Goal: Task Accomplishment & Management: Use online tool/utility

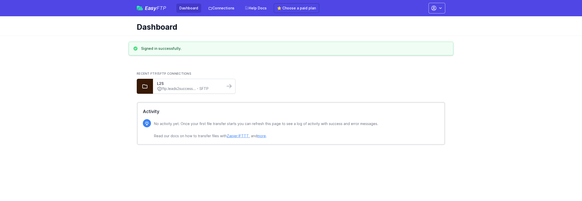
click at [205, 86] on link "ftp.leads2success... - SFTP" at bounding box center [189, 88] width 64 height 5
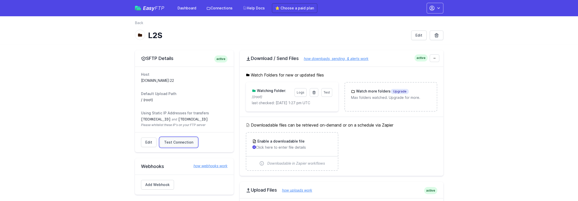
click at [183, 143] on span "Test Connection" at bounding box center [178, 141] width 29 height 5
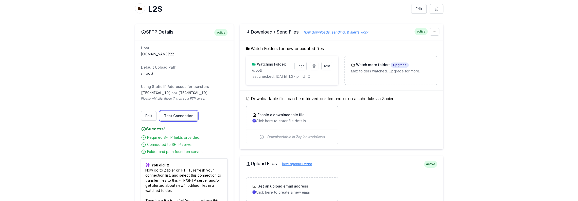
scroll to position [25, 0]
click at [329, 67] on span "Test" at bounding box center [327, 67] width 6 height 4
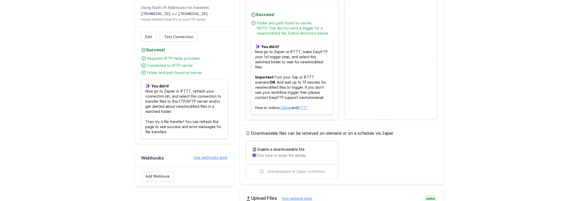
scroll to position [152, 0]
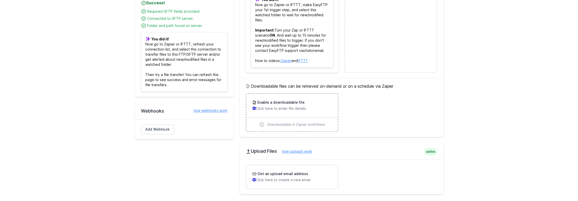
click at [290, 100] on h3 "Enable a downloadable file" at bounding box center [280, 102] width 48 height 5
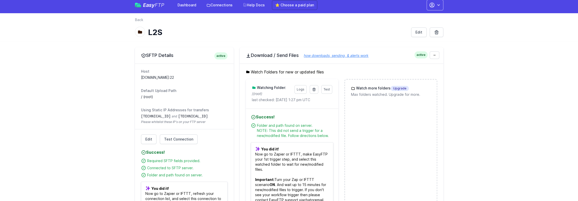
scroll to position [0, 0]
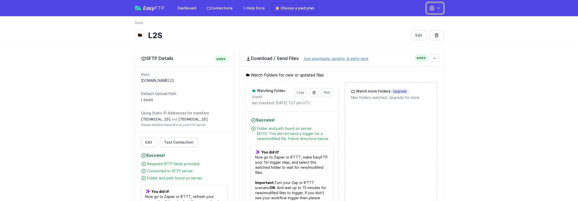
click at [436, 10] on button "button" at bounding box center [434, 8] width 17 height 11
click at [426, 18] on link "Account Settings" at bounding box center [419, 20] width 49 height 9
click at [419, 20] on link "Account Settings" at bounding box center [419, 20] width 49 height 9
